Goal: Task Accomplishment & Management: Manage account settings

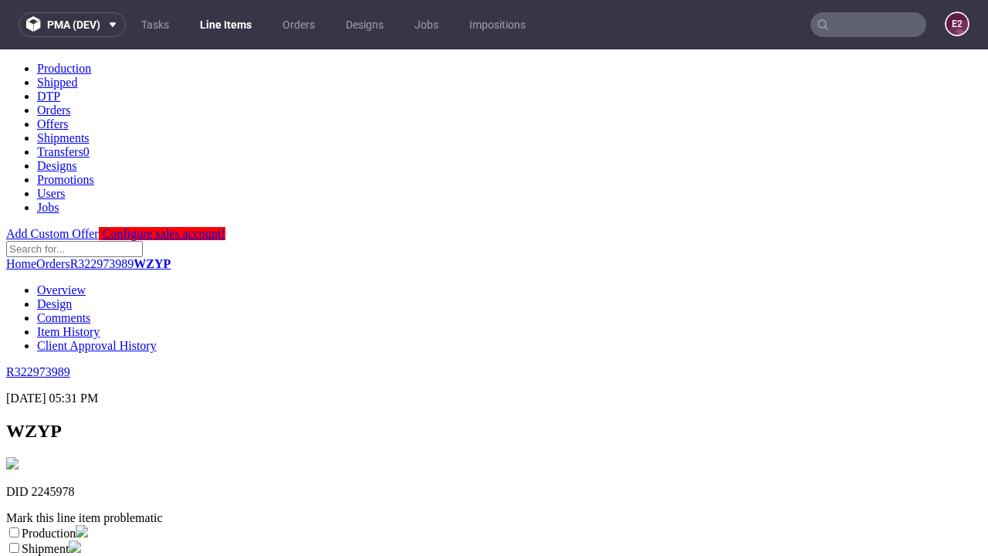
scroll to position [272, 0]
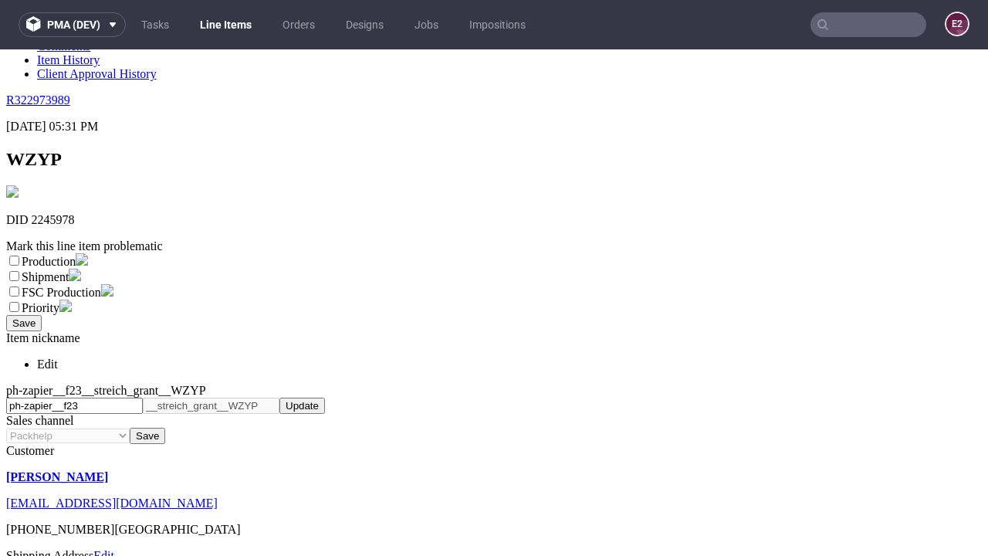
select select "dtp_ca_needed"
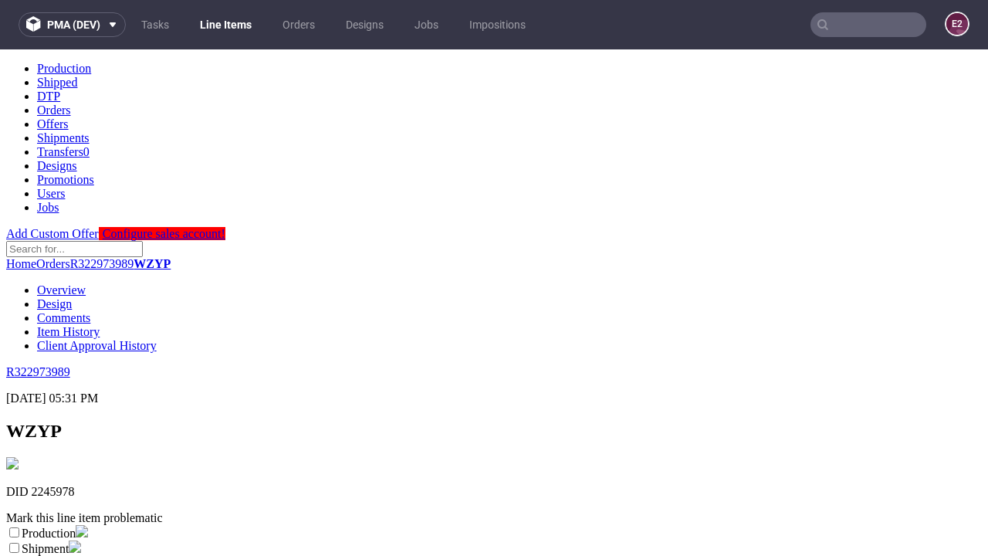
scroll to position [0, 0]
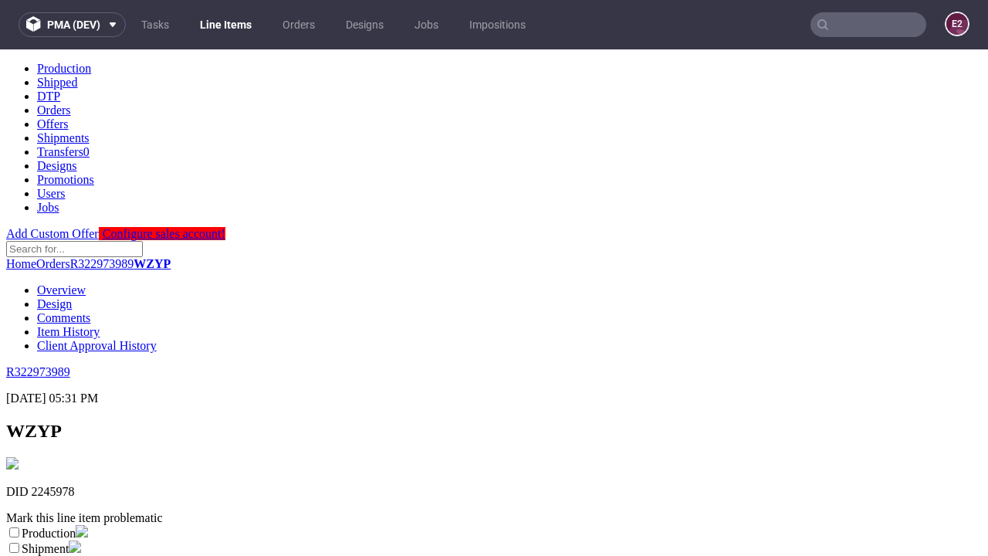
checkbox input "true"
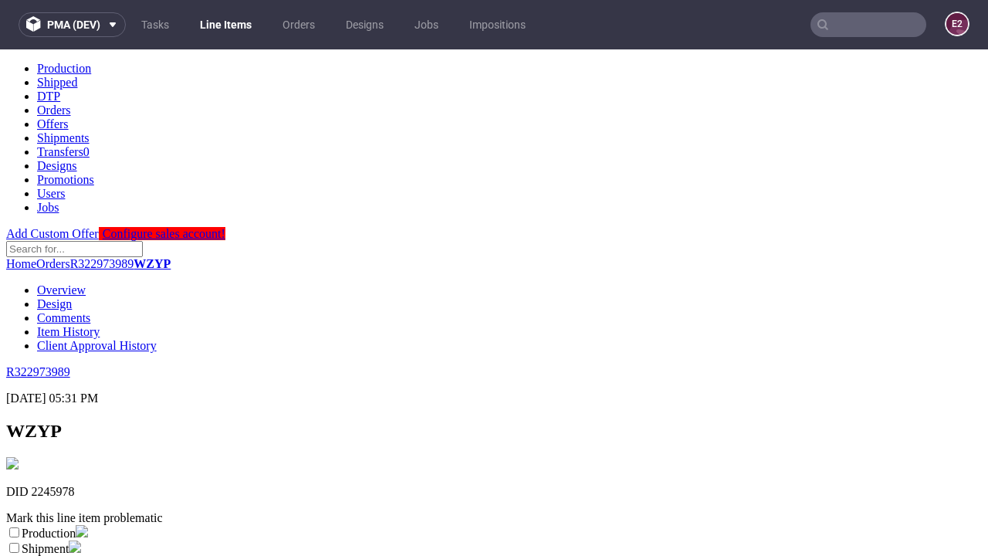
scroll to position [14, 0]
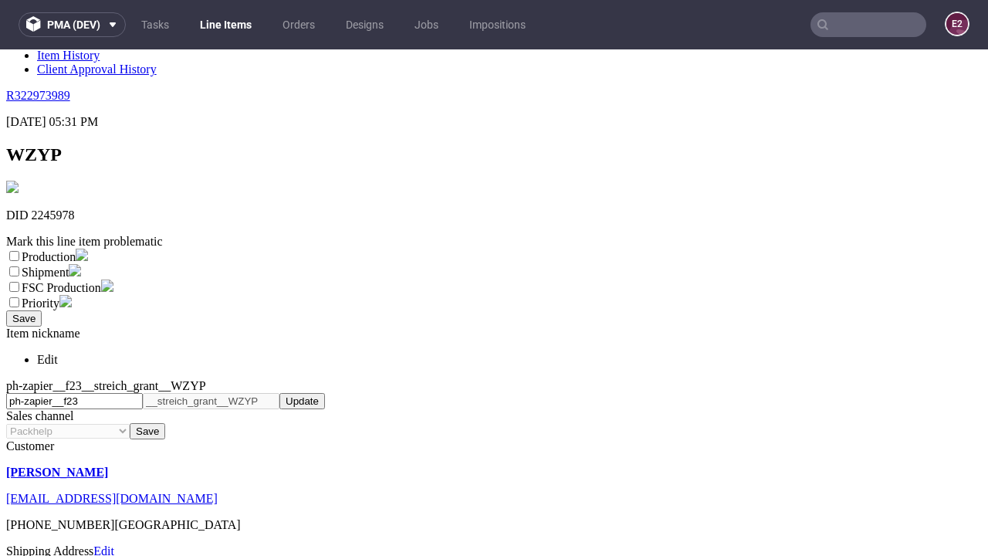
type textarea "test"
